Goal: Task Accomplishment & Management: Use online tool/utility

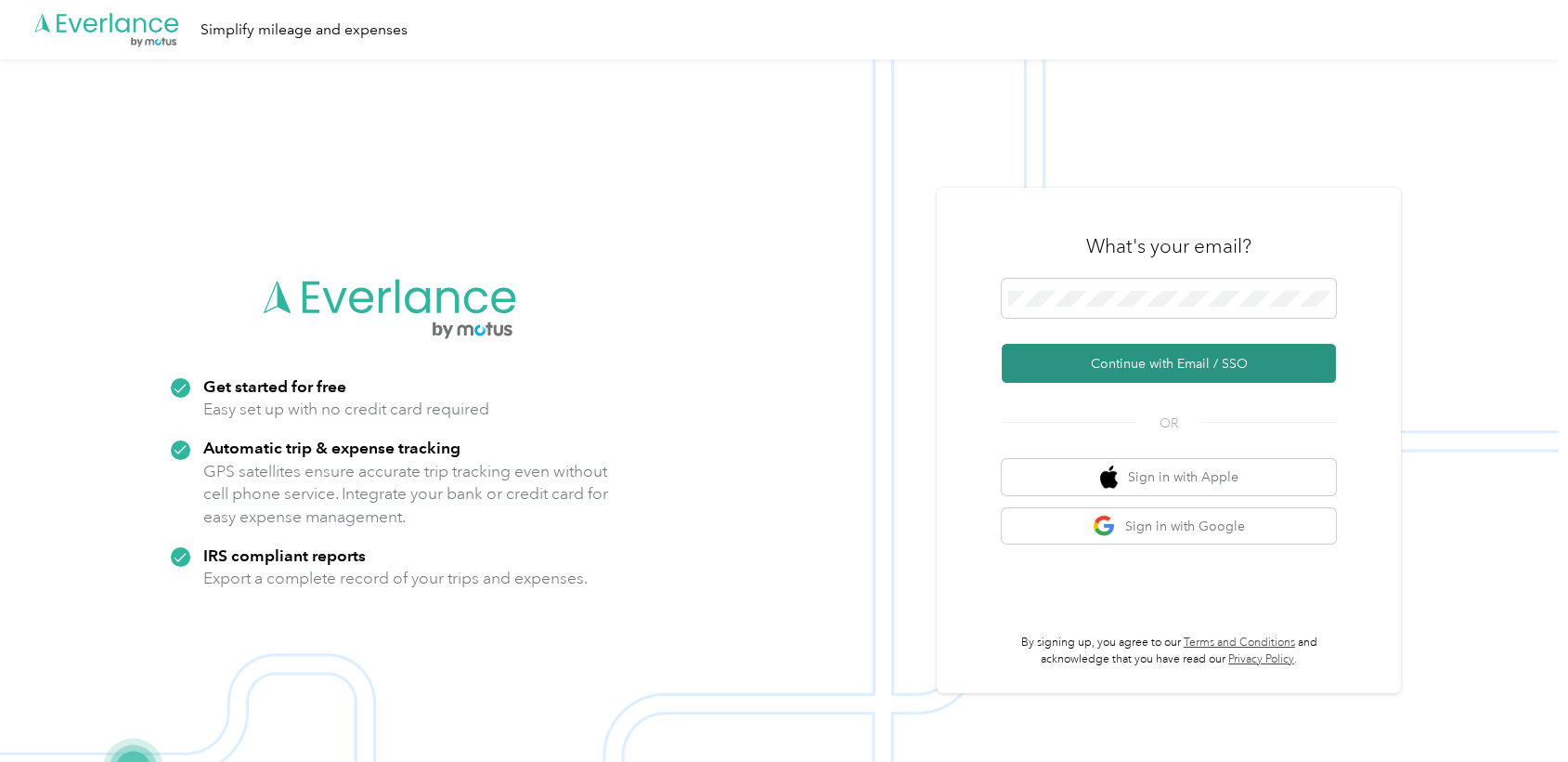
click at [1057, 361] on button "Continue with Email / SSO" at bounding box center [1169, 363] width 334 height 39
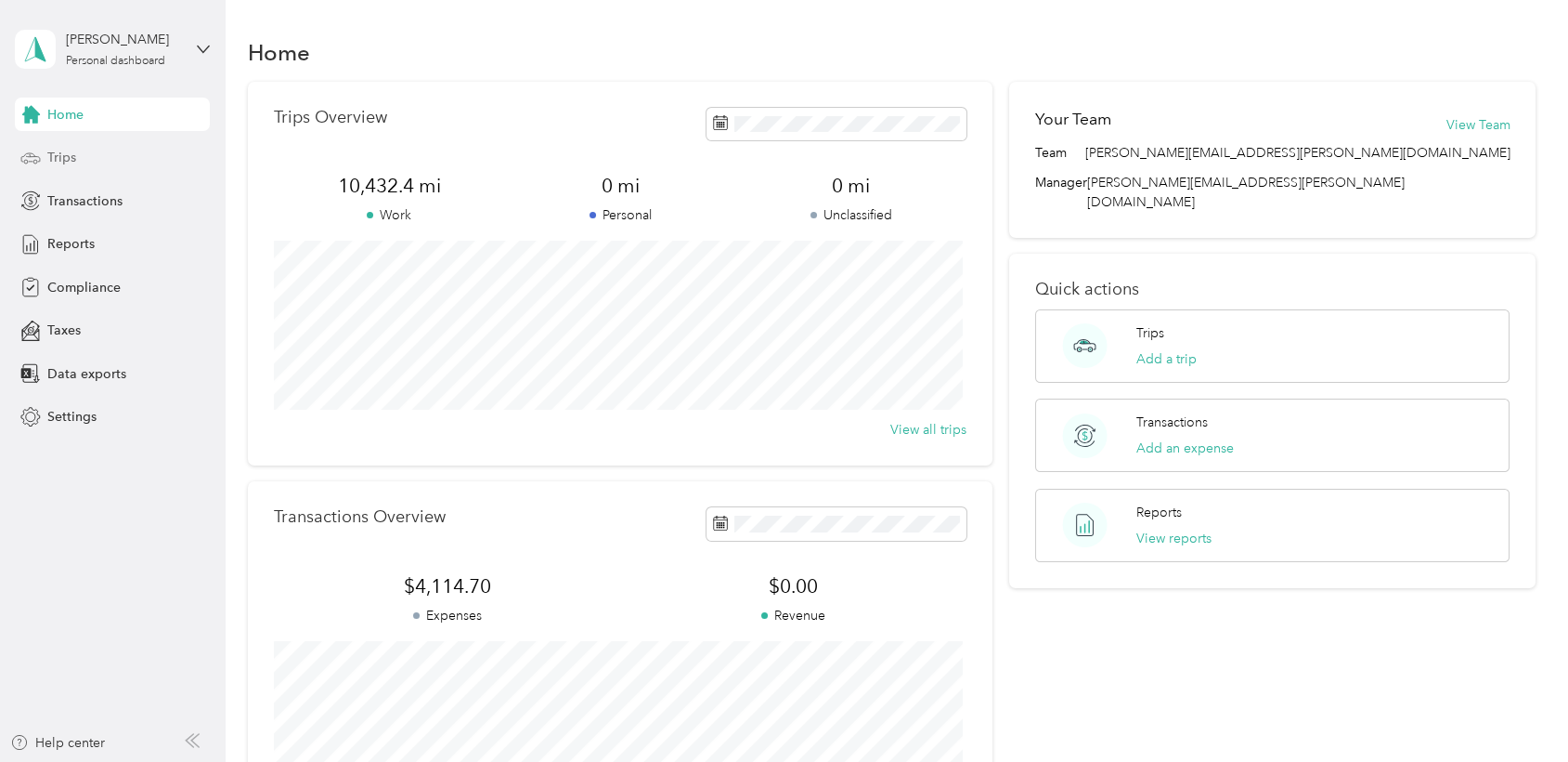
click at [60, 158] on span "Trips" at bounding box center [61, 157] width 28 height 20
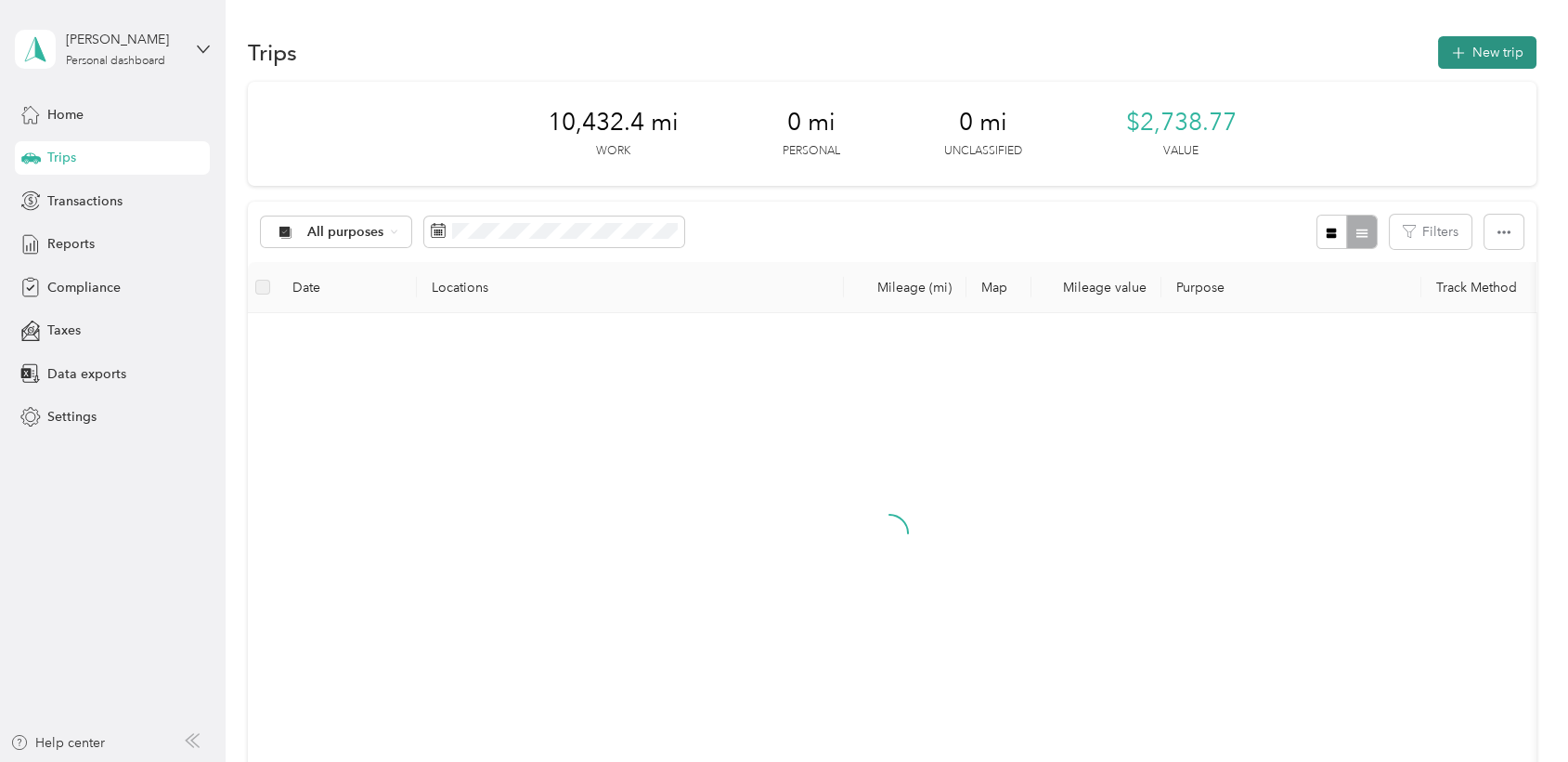
click at [1472, 45] on button "New trip" at bounding box center [1487, 52] width 99 height 32
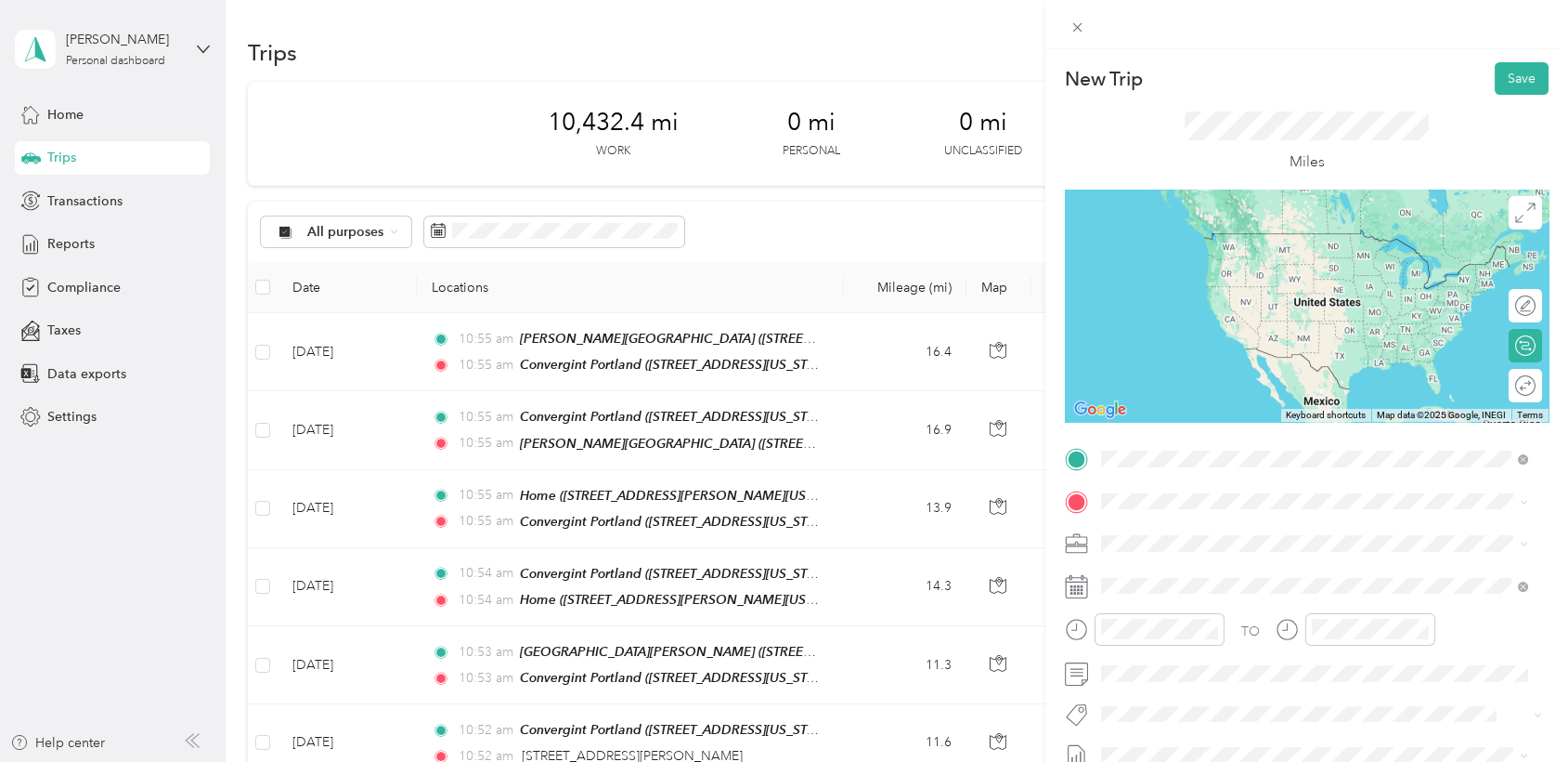
click at [1148, 543] on div "Home 20345 Southwest Madeline Place, 97078, Aloha, Oregon, United States" at bounding box center [1279, 544] width 288 height 39
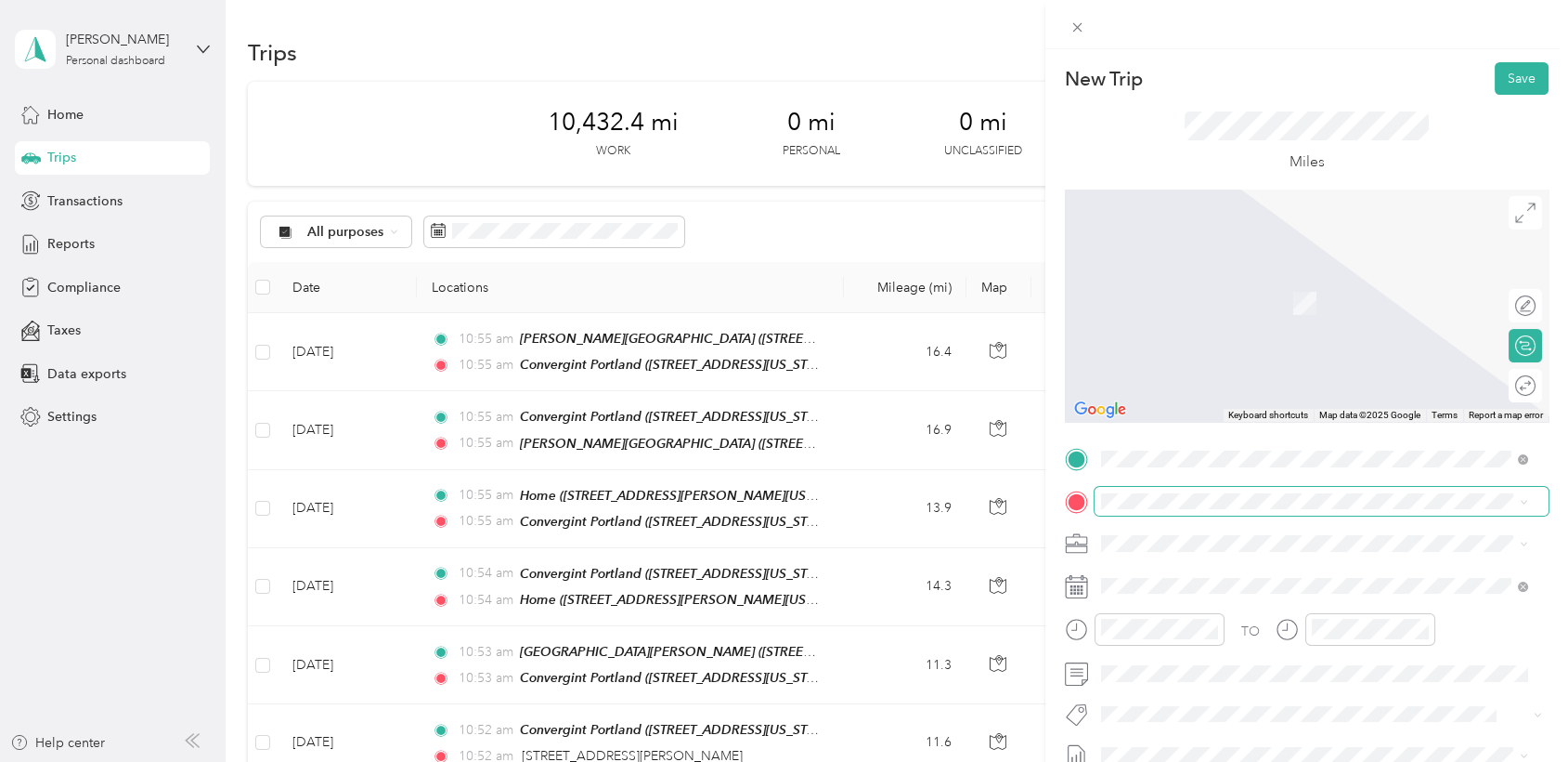
click at [1129, 509] on span at bounding box center [1322, 502] width 454 height 29
click at [1182, 299] on span "7651 Southwest Mohawk Street, Tualatin, 97062, Tualatin, Oregon, United States" at bounding box center [1228, 302] width 186 height 16
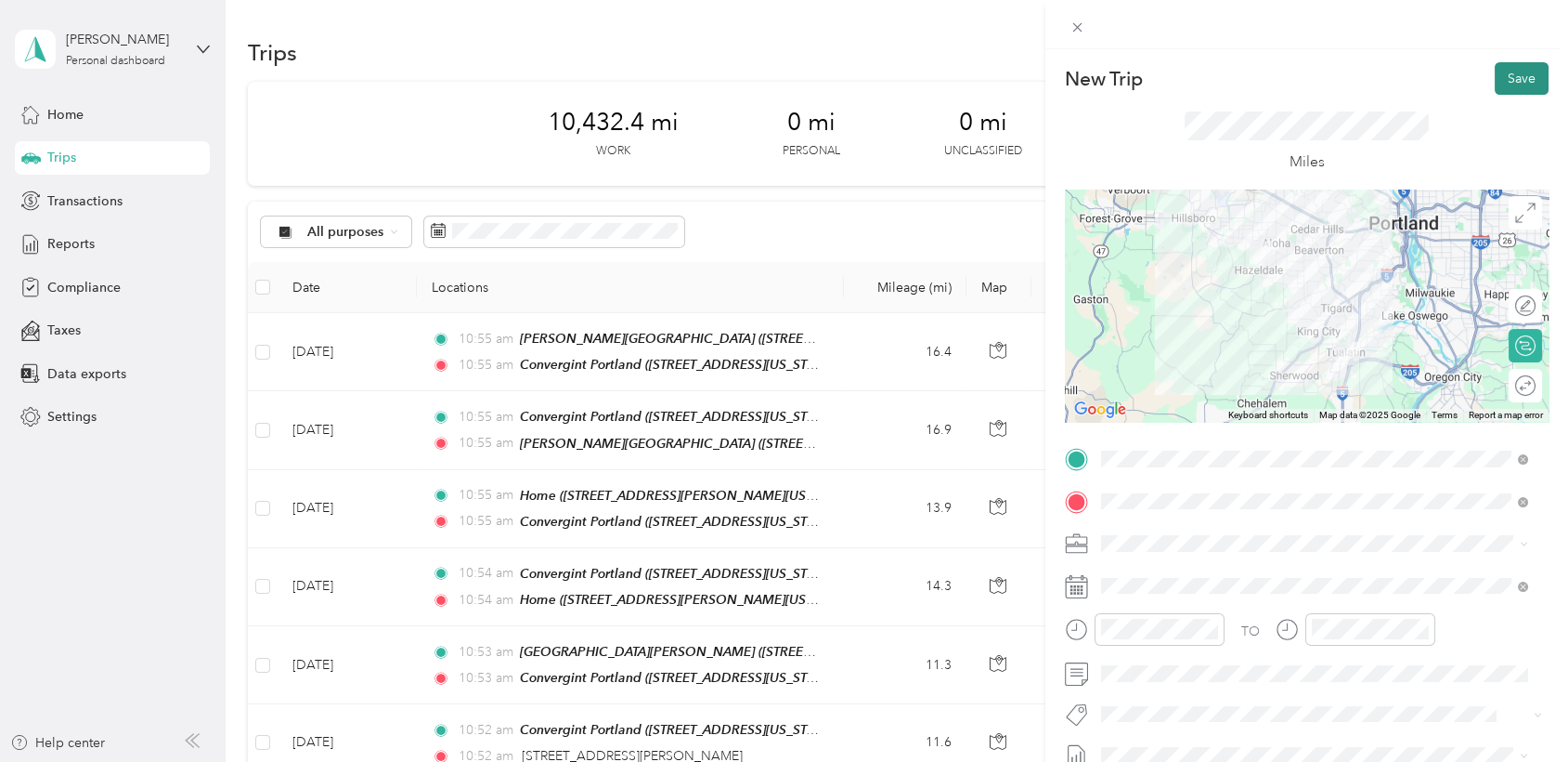
click at [1506, 84] on button "Save" at bounding box center [1521, 78] width 54 height 32
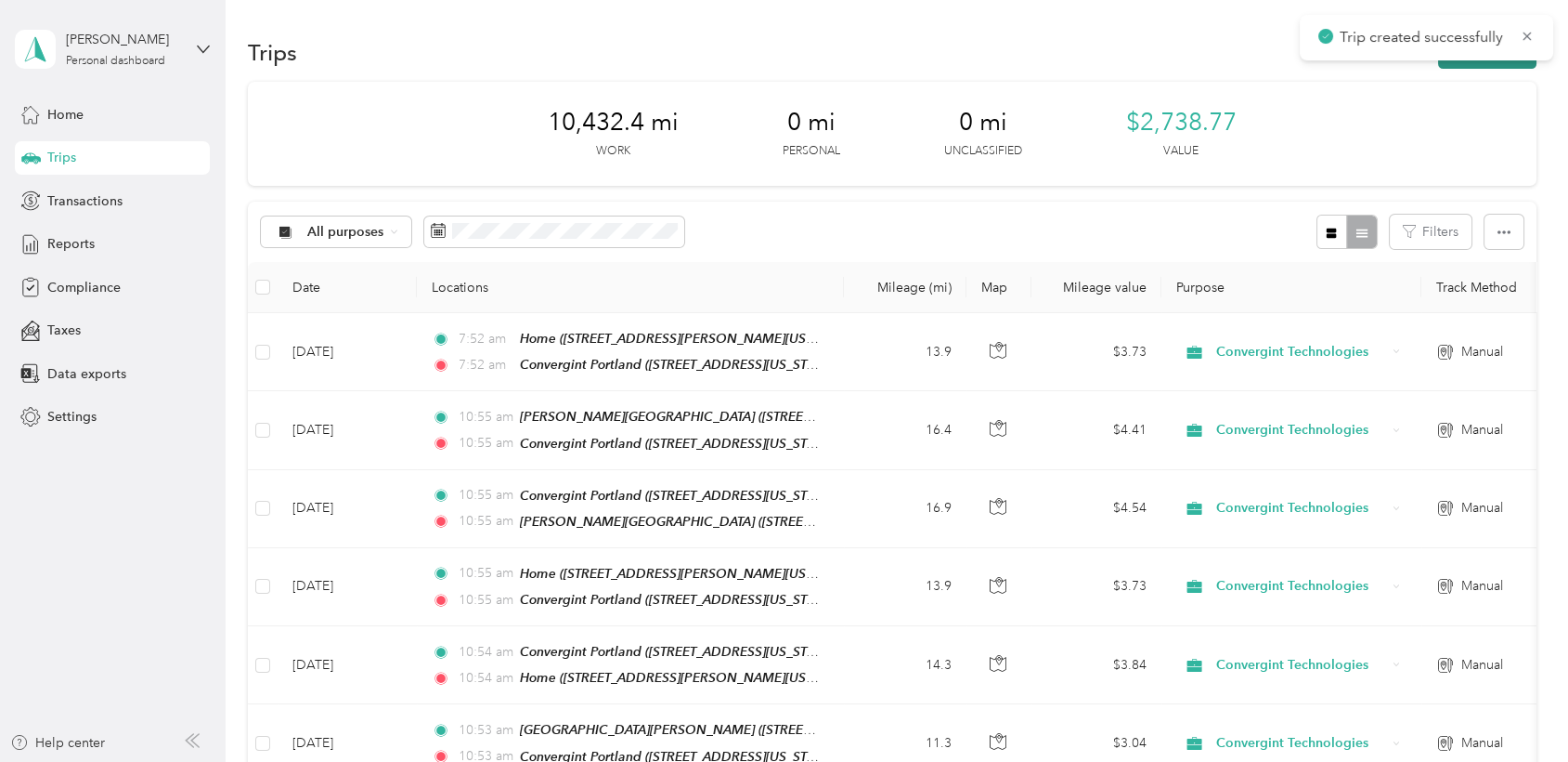
click at [1491, 65] on button "New trip" at bounding box center [1487, 52] width 99 height 32
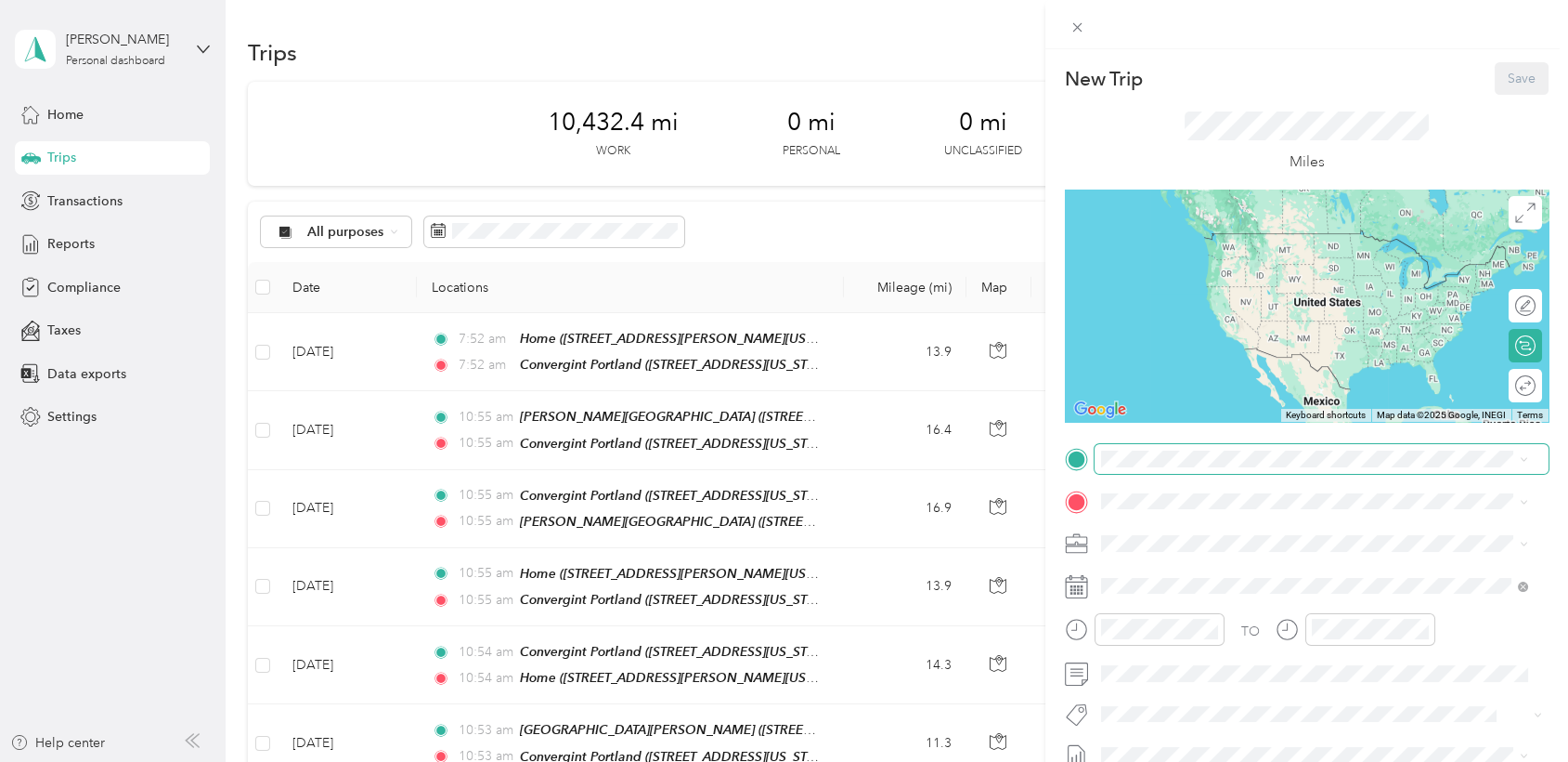
click at [1124, 468] on span at bounding box center [1322, 459] width 454 height 29
click at [1160, 532] on strong "Convergint Portland" at bounding box center [1197, 532] width 123 height 17
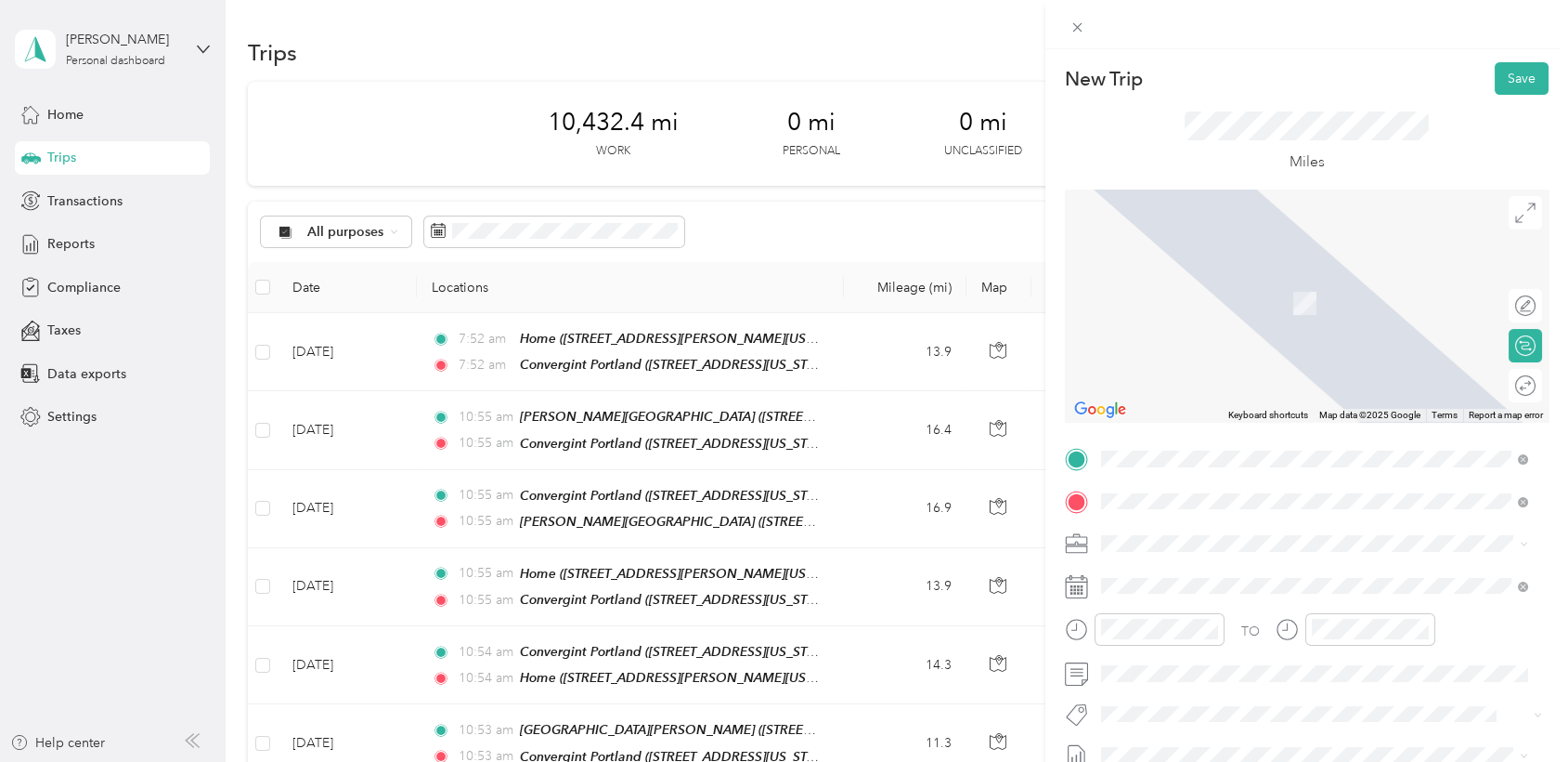
click at [1216, 282] on span "4805 Northeast Glisan Street Portland, Oregon 97213, United States" at bounding box center [1279, 275] width 288 height 17
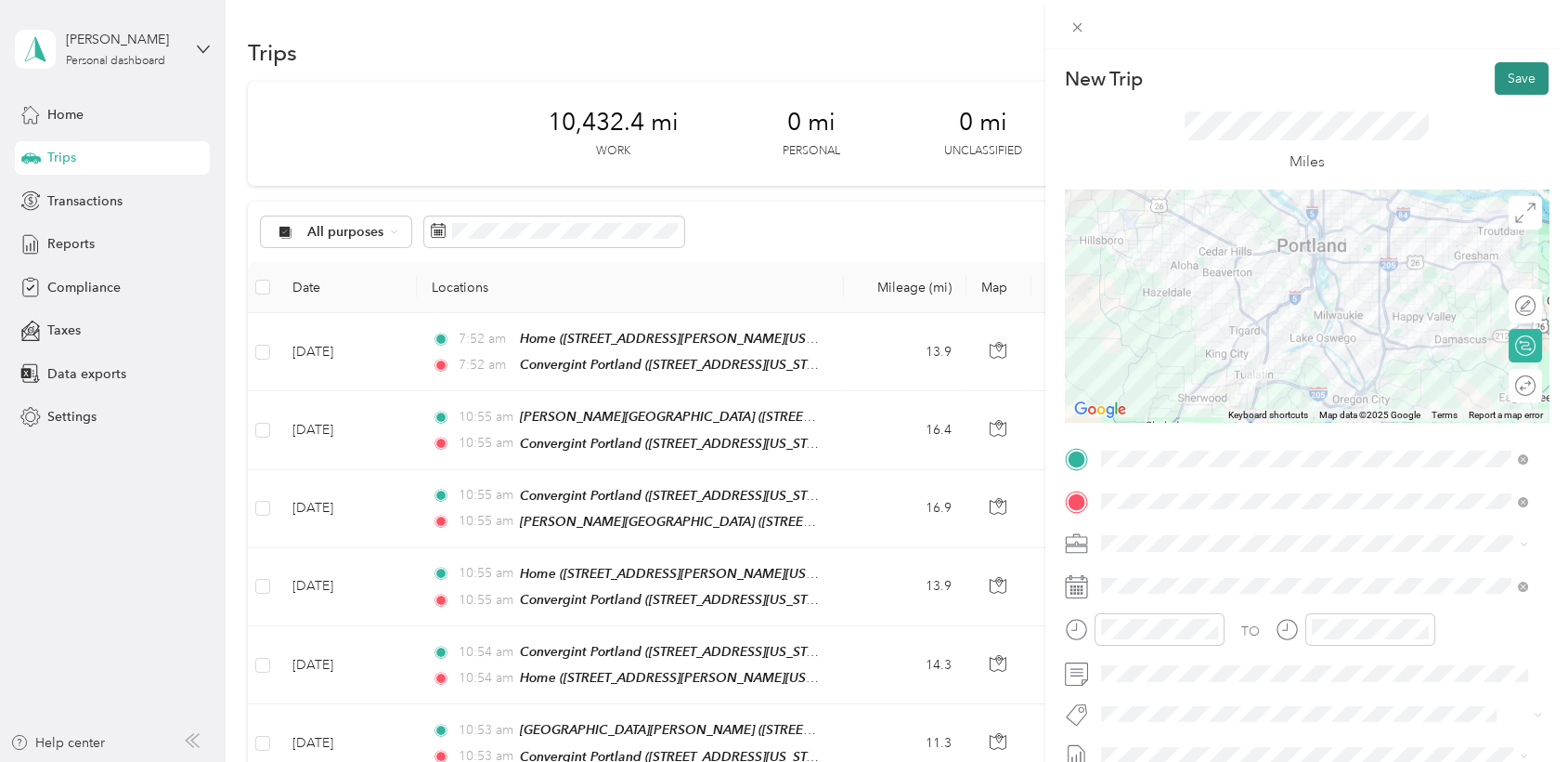
click at [1510, 74] on button "Save" at bounding box center [1521, 78] width 54 height 32
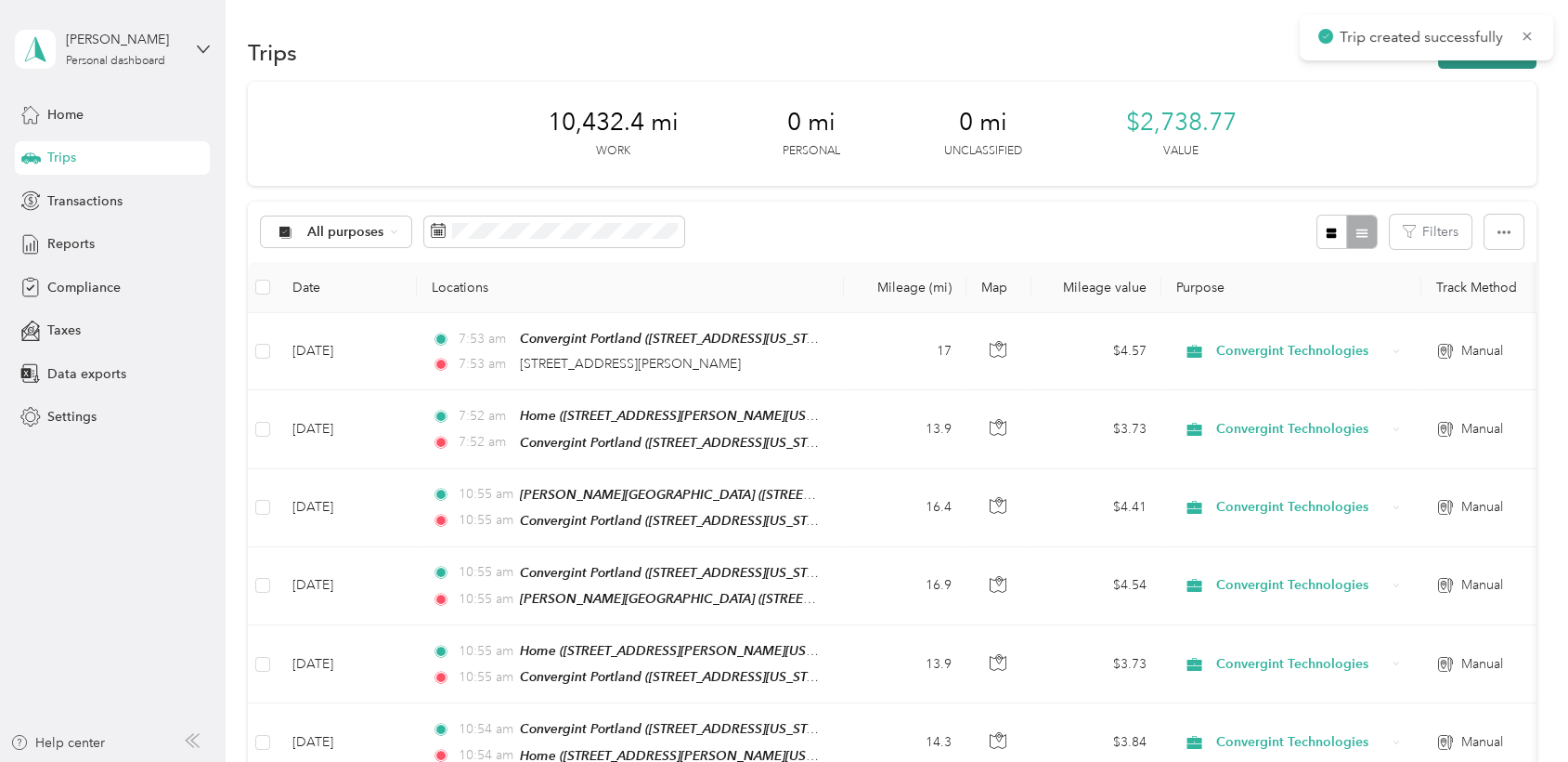
click at [1469, 65] on button "New trip" at bounding box center [1487, 52] width 99 height 32
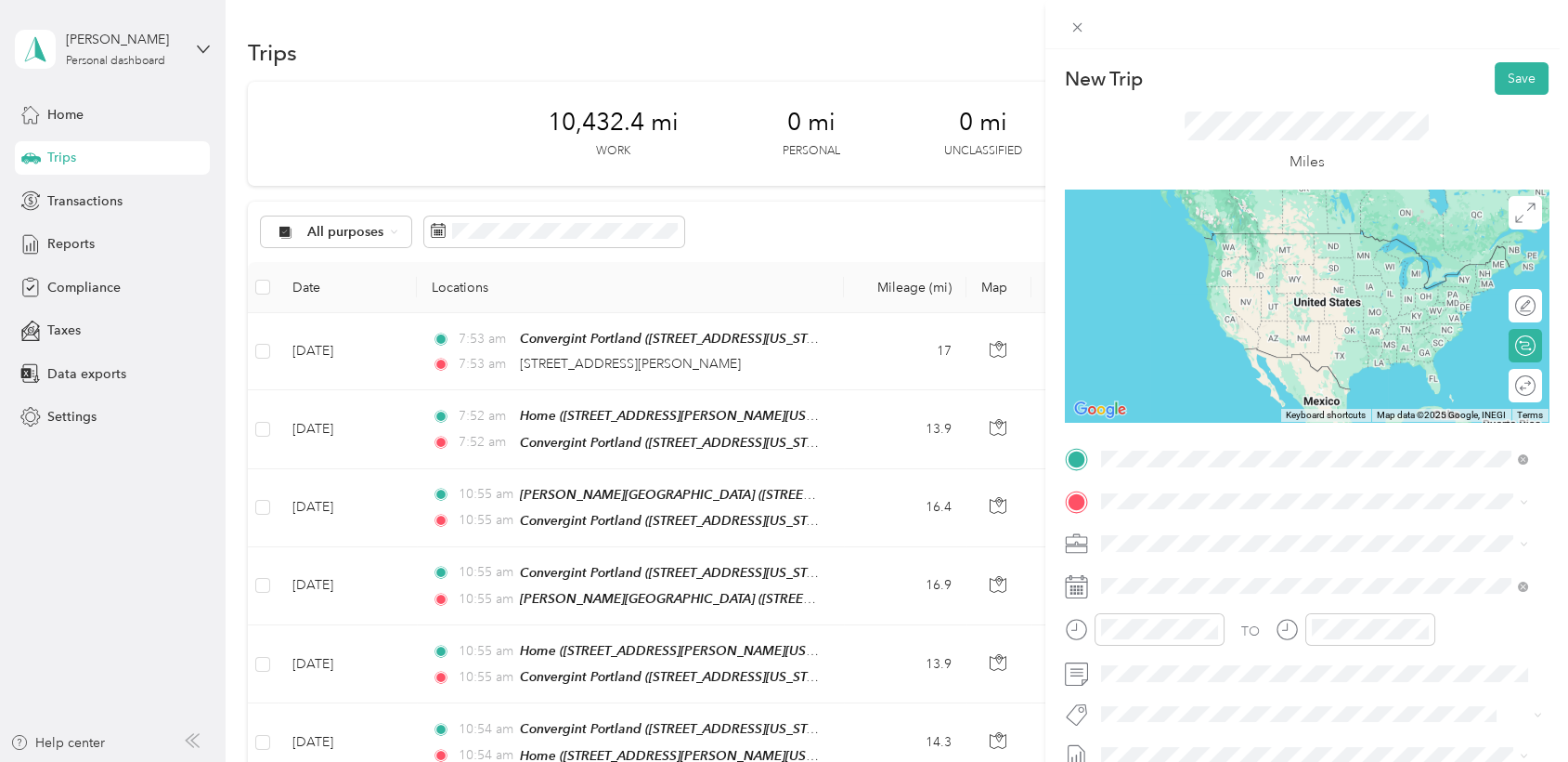
click at [1156, 650] on strong "Providence Portland" at bounding box center [1240, 649] width 210 height 17
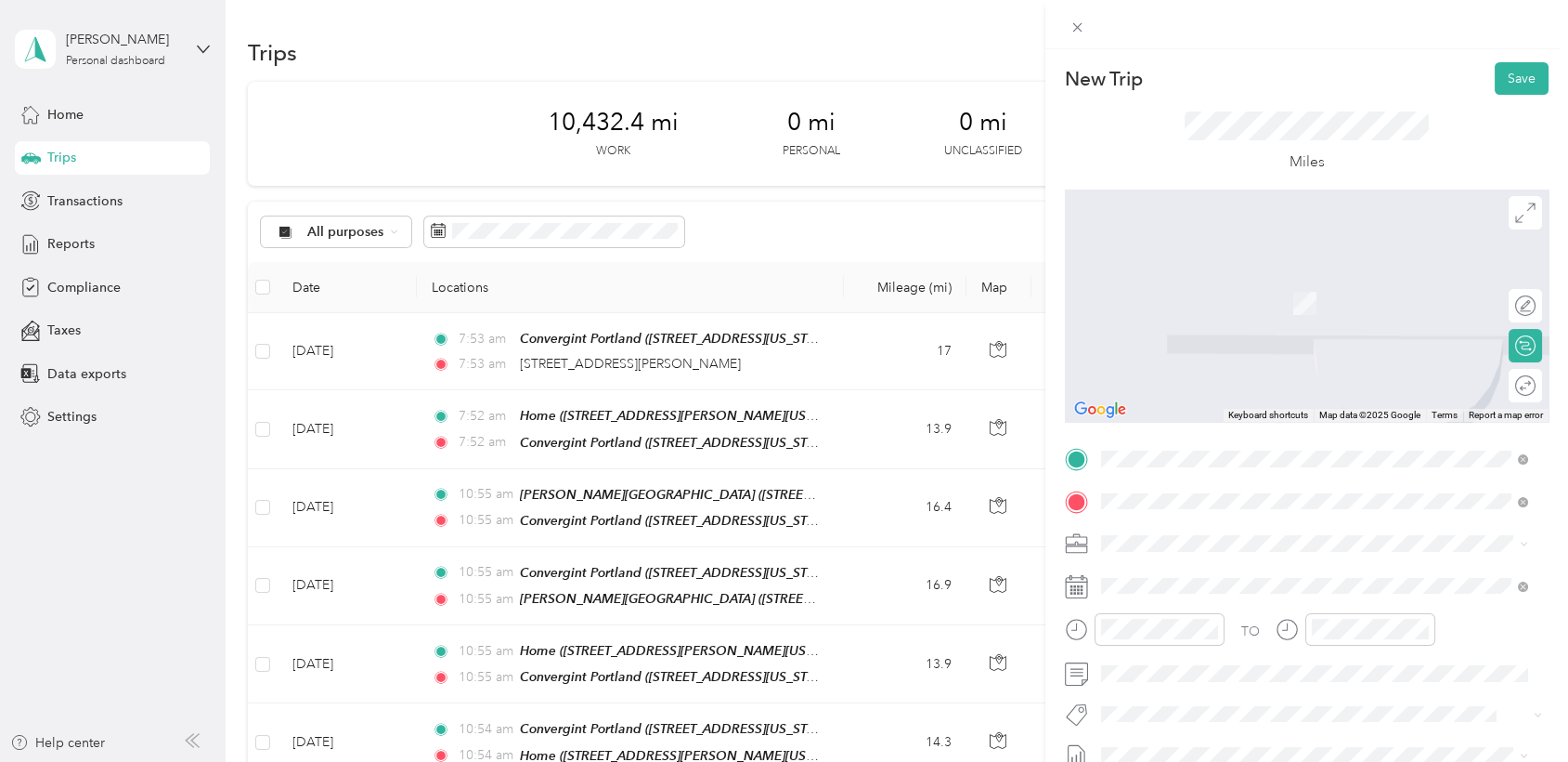
click at [1203, 287] on div "Convergint Portland 7651 Southwest Mohawk Street, Tualatin, 97062, Tualatin, Or…" at bounding box center [1228, 292] width 186 height 39
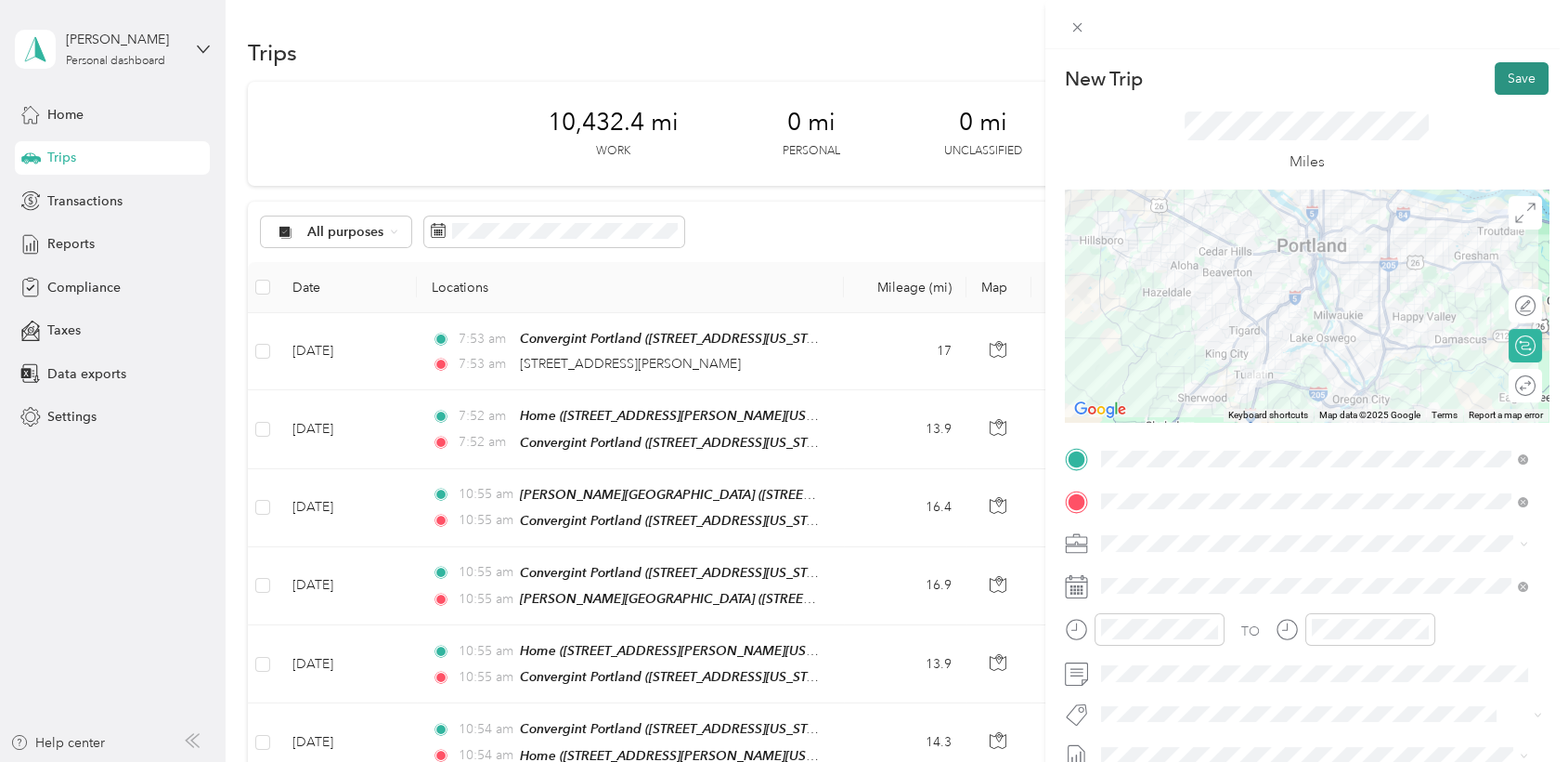
click at [1498, 79] on button "Save" at bounding box center [1521, 78] width 54 height 32
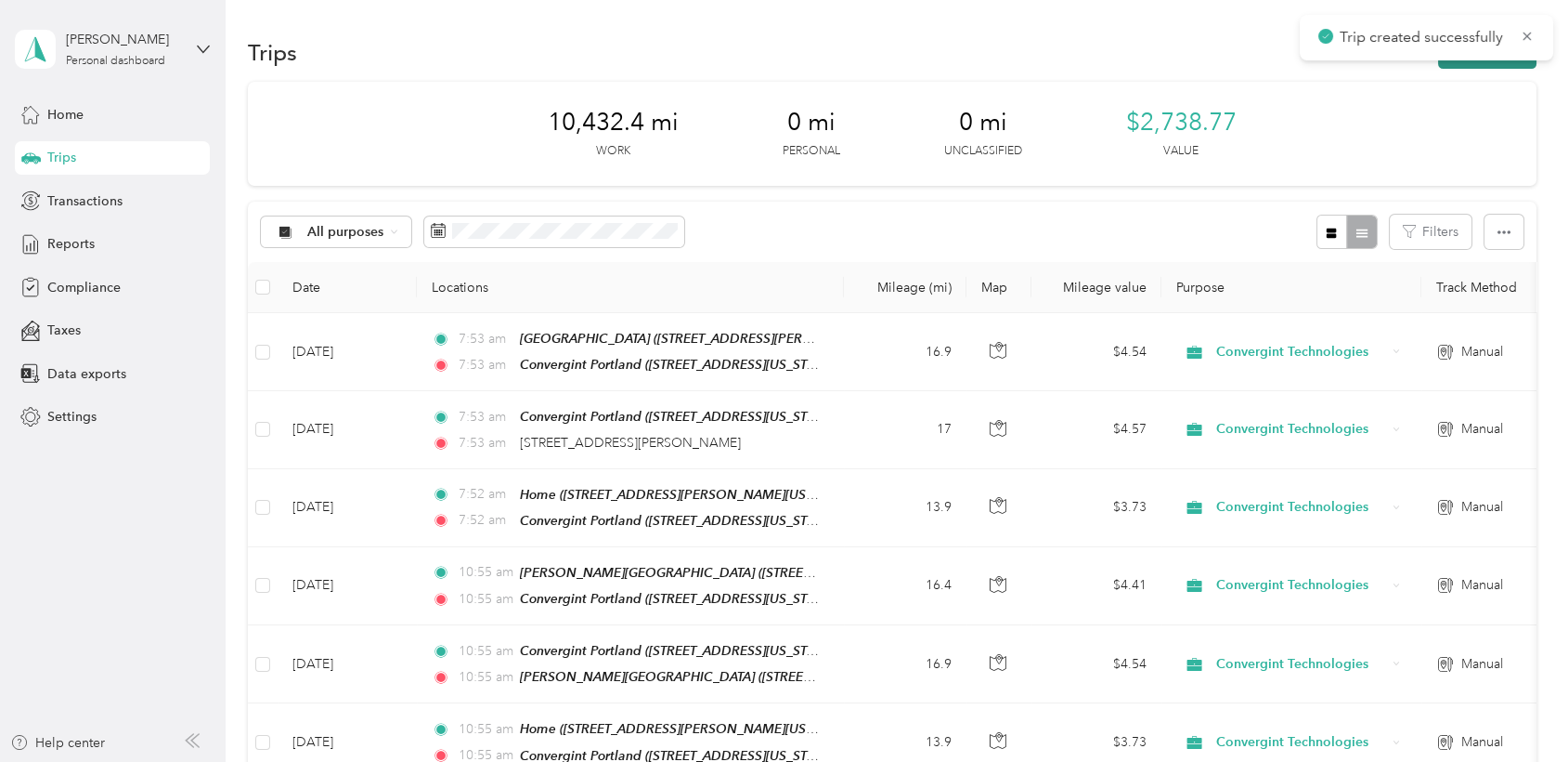
click at [1459, 65] on button "New trip" at bounding box center [1487, 52] width 99 height 32
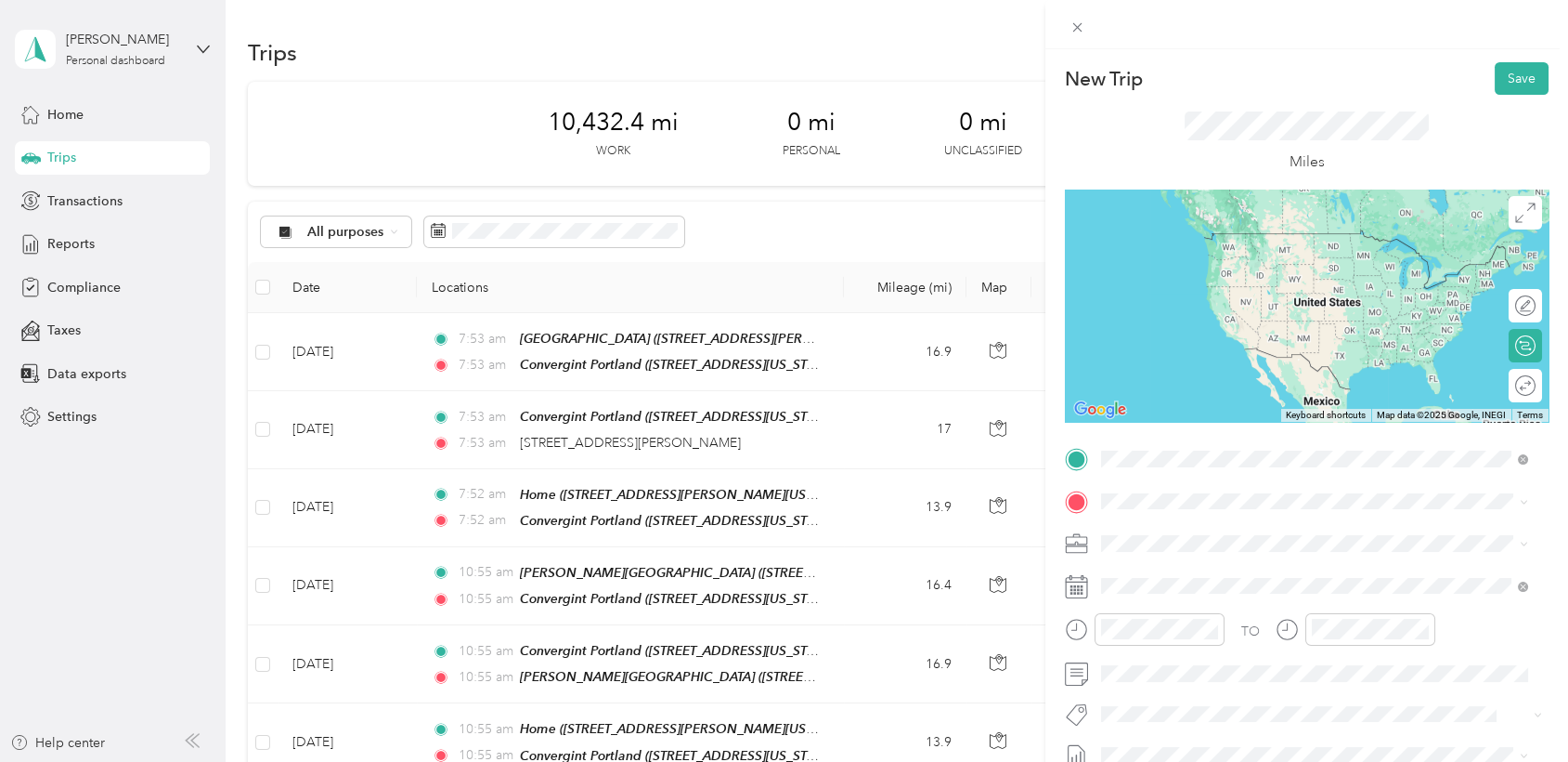
click at [1168, 533] on strong "Convergint Portland" at bounding box center [1197, 532] width 123 height 17
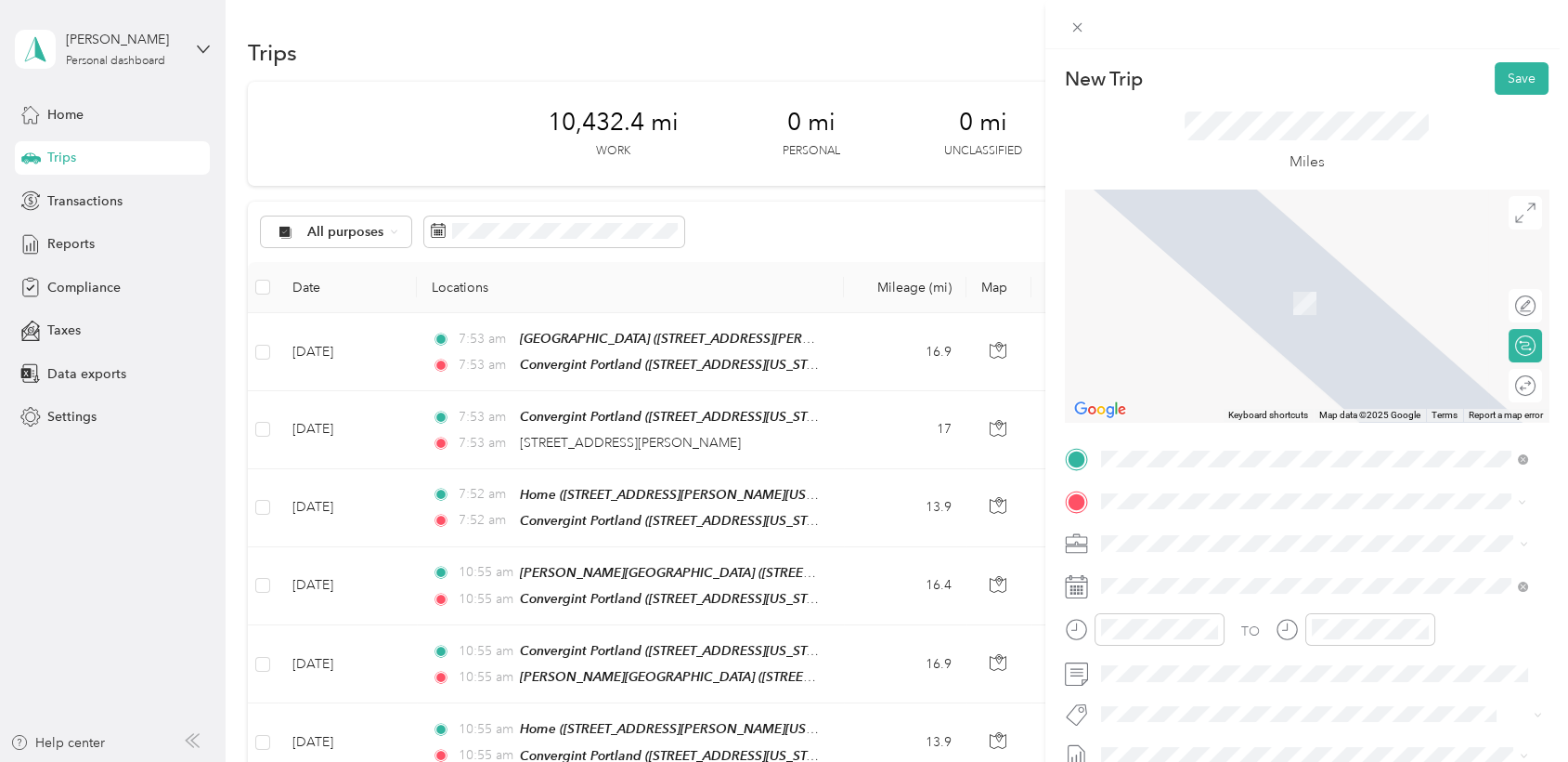
click at [1182, 305] on div "Home 20345 Southwest Madeline Place, 97078, Aloha, Oregon, United States" at bounding box center [1279, 291] width 288 height 39
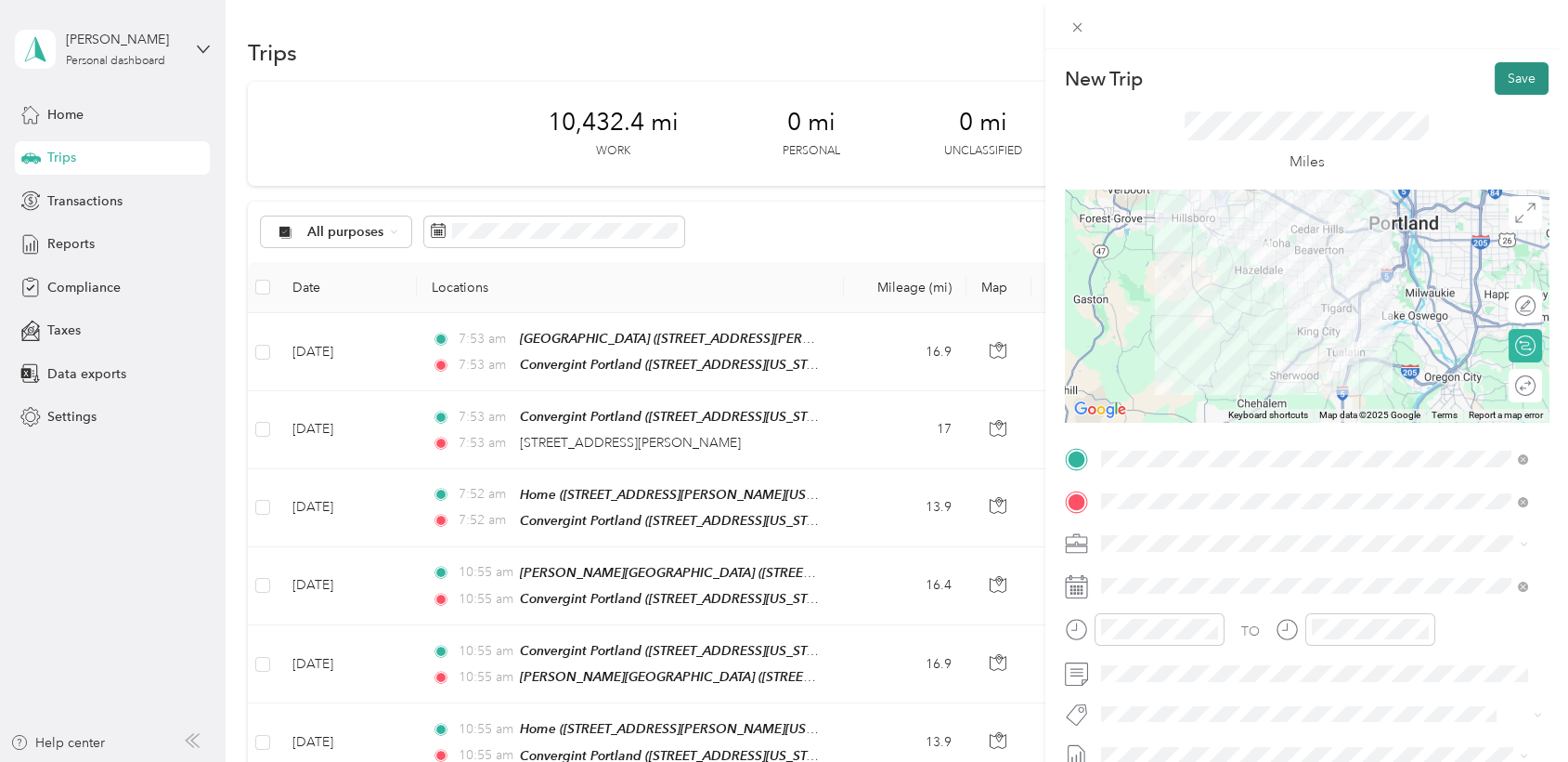
click at [1504, 82] on button "Save" at bounding box center [1521, 78] width 54 height 32
